Goal: Use online tool/utility: Utilize a website feature to perform a specific function

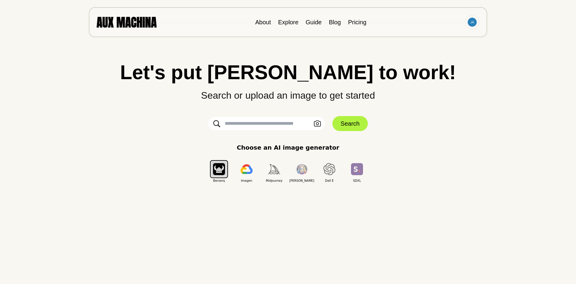
click at [255, 122] on input "text" at bounding box center [266, 123] width 117 height 13
click at [316, 125] on icon "button" at bounding box center [317, 124] width 7 height 6
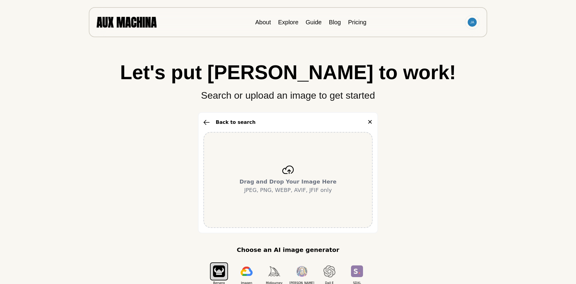
click at [283, 166] on icon at bounding box center [288, 170] width 12 height 8
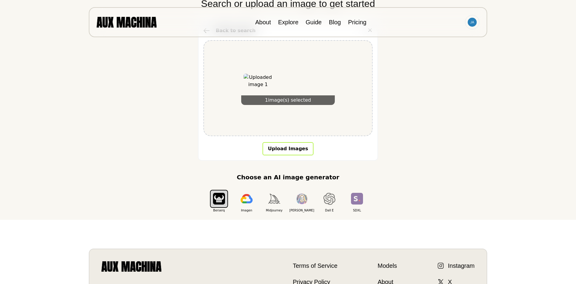
click at [286, 154] on button "Upload Images" at bounding box center [288, 148] width 51 height 13
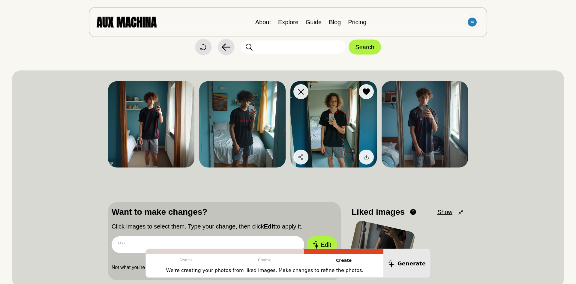
scroll to position [31, 0]
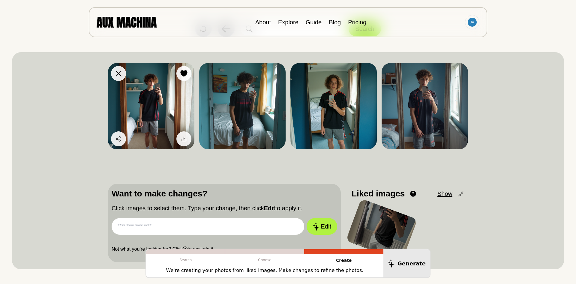
click at [157, 98] on img at bounding box center [151, 106] width 86 height 86
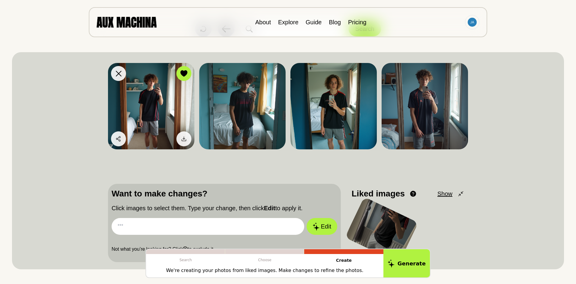
click at [154, 99] on img at bounding box center [151, 106] width 86 height 86
click at [184, 75] on icon at bounding box center [183, 73] width 7 height 7
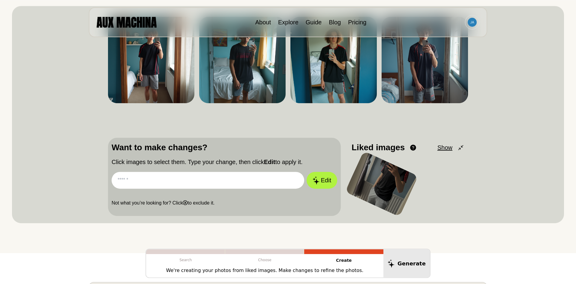
scroll to position [122, 0]
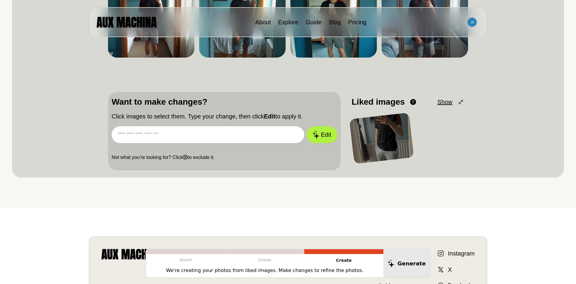
click at [195, 137] on input "text" at bounding box center [208, 134] width 193 height 17
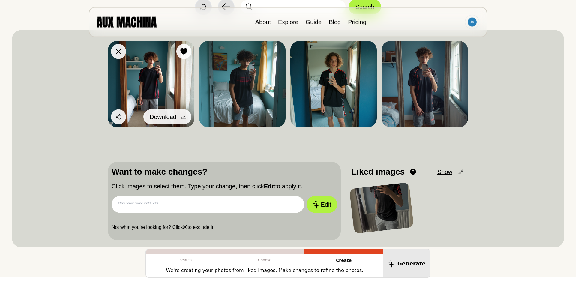
scroll to position [31, 0]
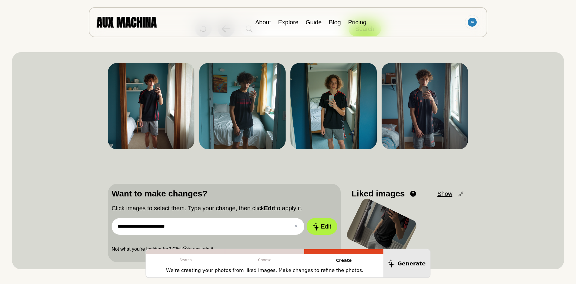
click at [307, 218] on button "Edit" at bounding box center [322, 226] width 31 height 17
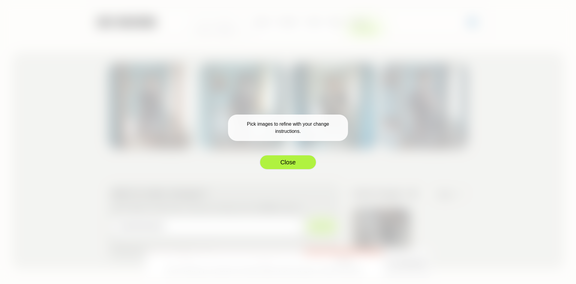
click at [285, 164] on button "Close" at bounding box center [288, 162] width 57 height 15
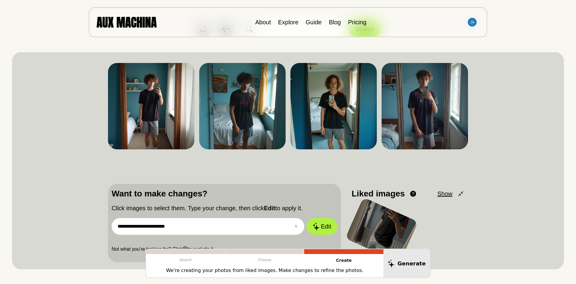
drag, startPoint x: 143, startPoint y: 222, endPoint x: 129, endPoint y: 220, distance: 14.0
click at [129, 220] on input "**********" at bounding box center [208, 226] width 193 height 17
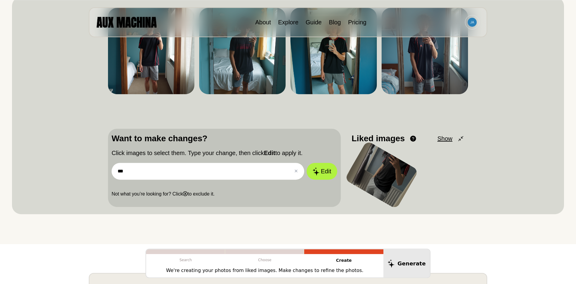
scroll to position [92, 0]
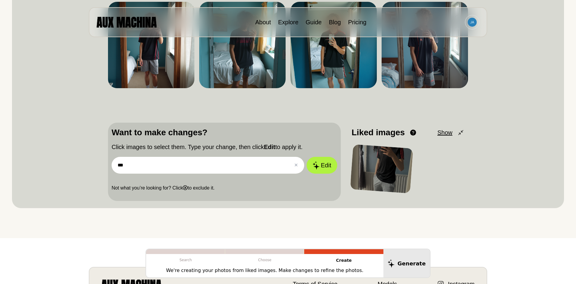
type input "***"
click at [379, 166] on div at bounding box center [381, 168] width 63 height 49
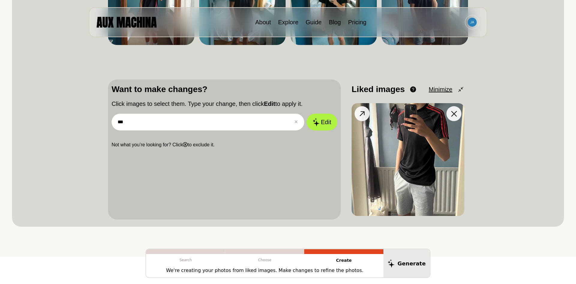
scroll to position [153, 0]
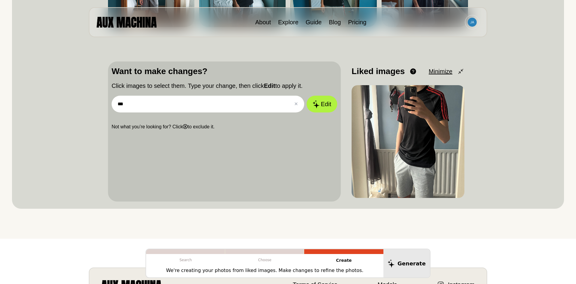
click at [150, 130] on p "Not what you’re looking for? Click ⓧ to exclude it." at bounding box center [225, 126] width 226 height 7
click at [296, 104] on button "✕ Clear" at bounding box center [296, 104] width 4 height 7
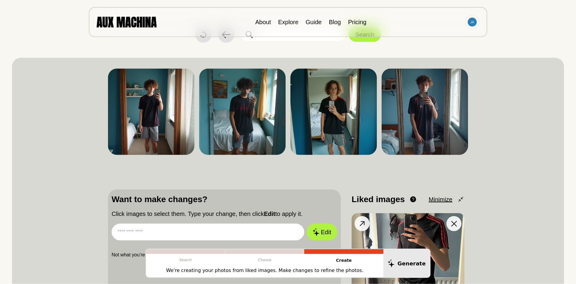
scroll to position [0, 0]
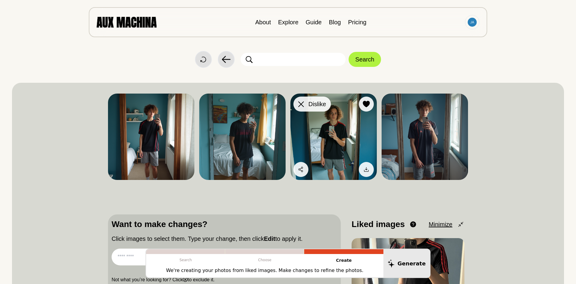
click at [308, 104] on button "Dislike" at bounding box center [312, 104] width 38 height 15
click at [302, 104] on icon at bounding box center [301, 104] width 6 height 6
click at [299, 104] on icon at bounding box center [301, 104] width 6 height 6
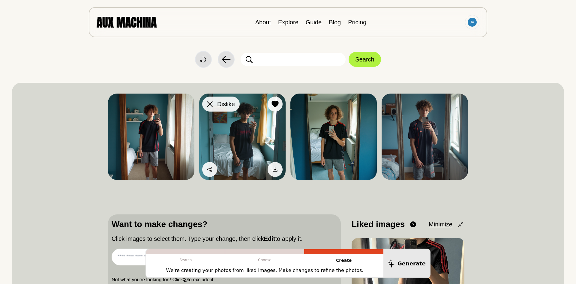
drag, startPoint x: 211, startPoint y: 103, endPoint x: 203, endPoint y: 103, distance: 7.8
click at [211, 103] on icon at bounding box center [210, 104] width 6 height 6
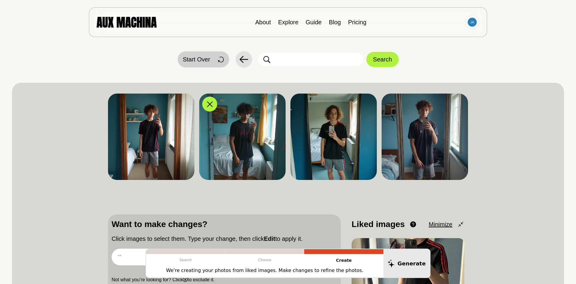
click at [194, 58] on span "Start Over" at bounding box center [196, 59] width 27 height 9
